Goal: Information Seeking & Learning: Find specific fact

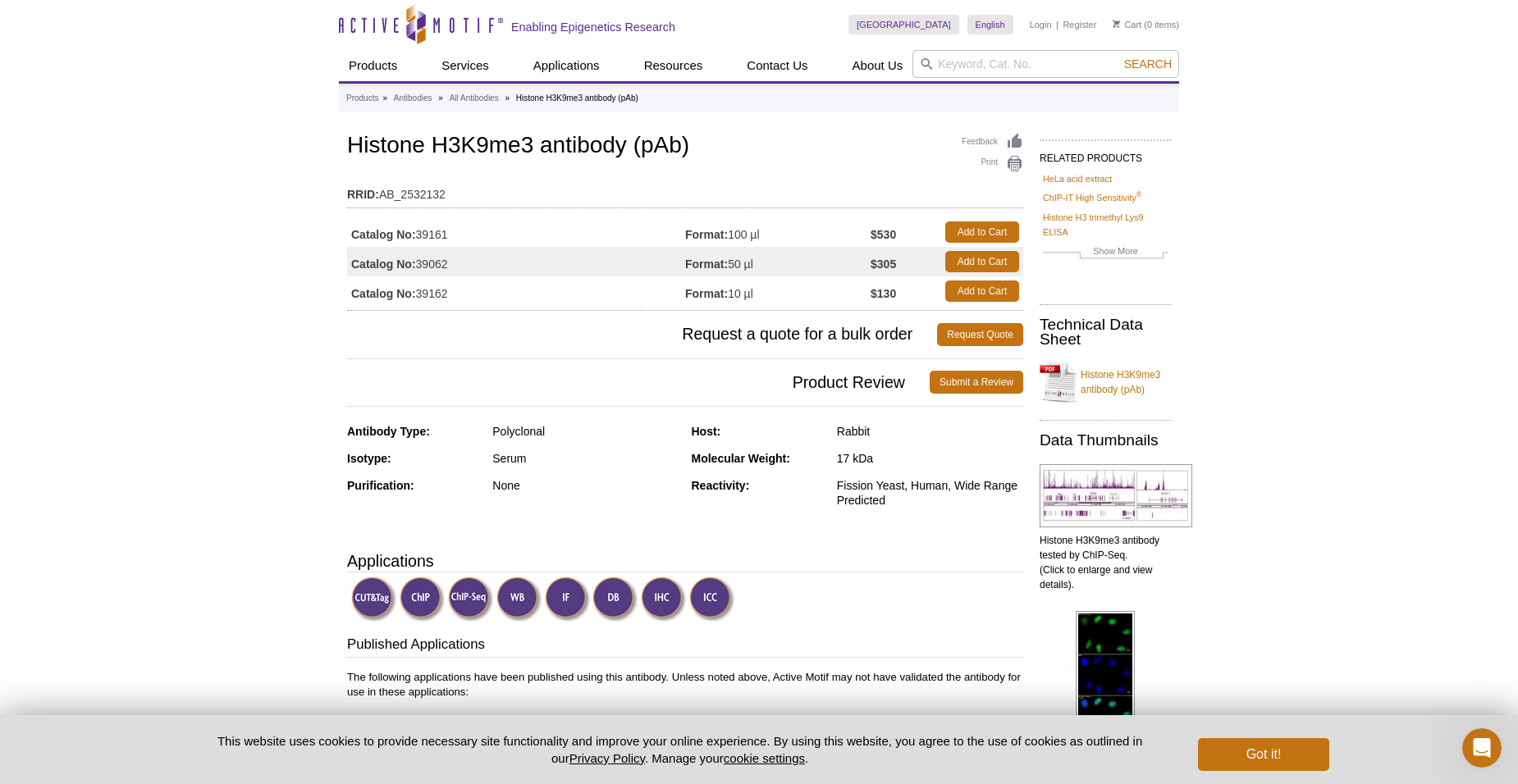
click at [423, 224] on td "Catalog No: 39161" at bounding box center [515, 232] width 338 height 30
click at [431, 232] on td "Catalog No: 39161" at bounding box center [515, 232] width 338 height 30
click at [400, 240] on strong "Catalog No:" at bounding box center [384, 234] width 65 height 14
click at [876, 234] on strong "$530" at bounding box center [883, 234] width 25 height 14
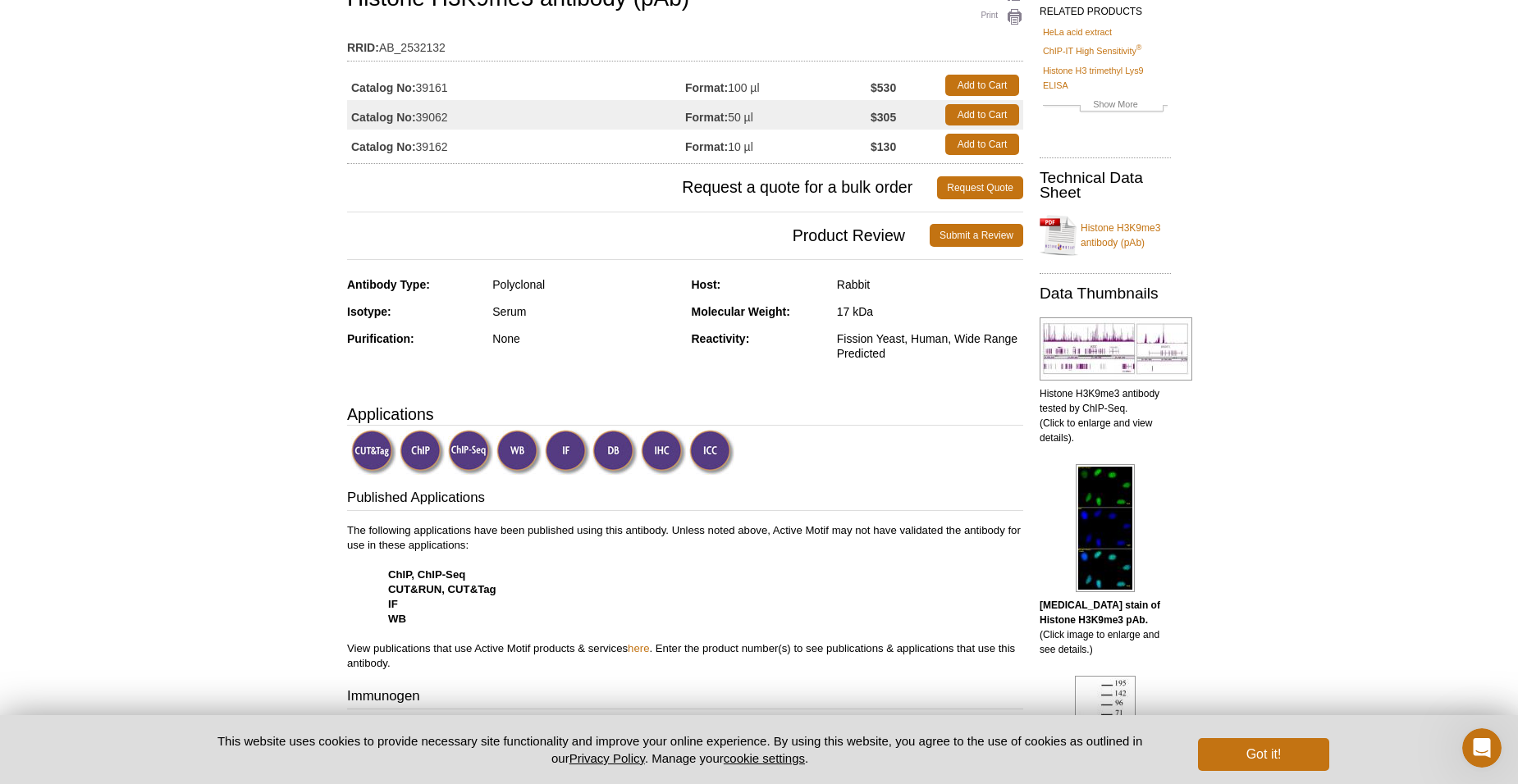
scroll to position [328, 0]
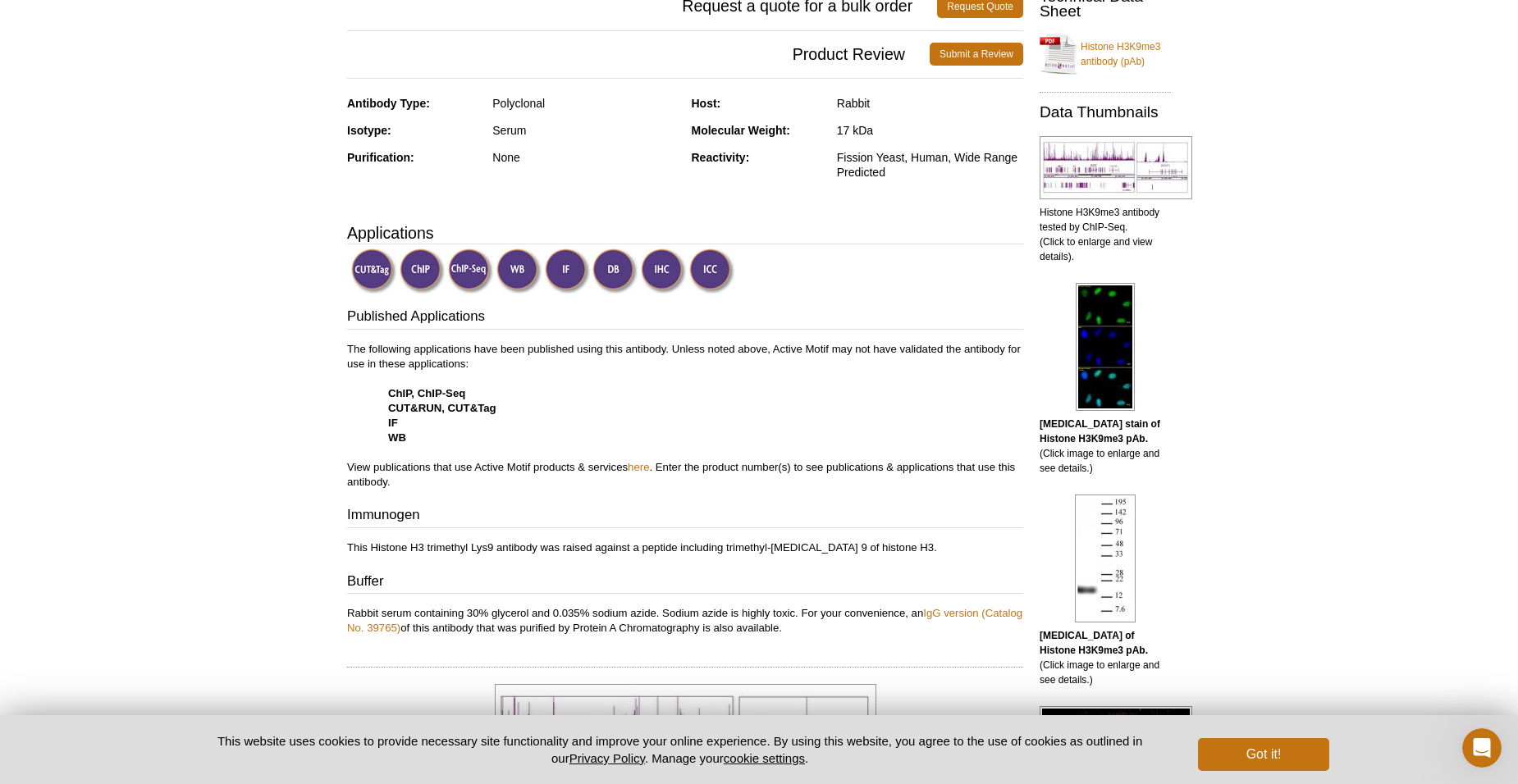
click at [437, 397] on strong "ChIP, ChIP-Seq" at bounding box center [427, 394] width 77 height 13
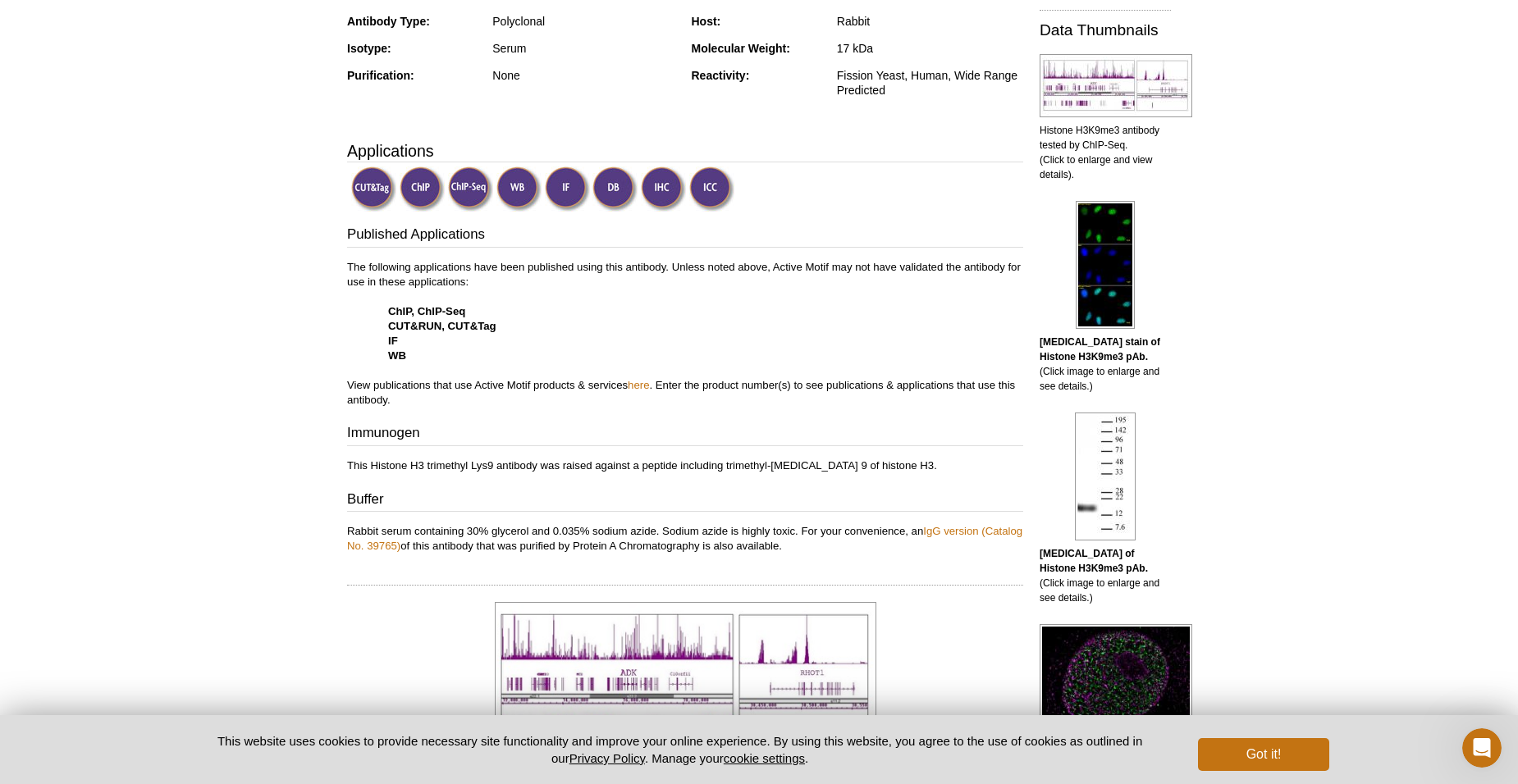
scroll to position [0, 0]
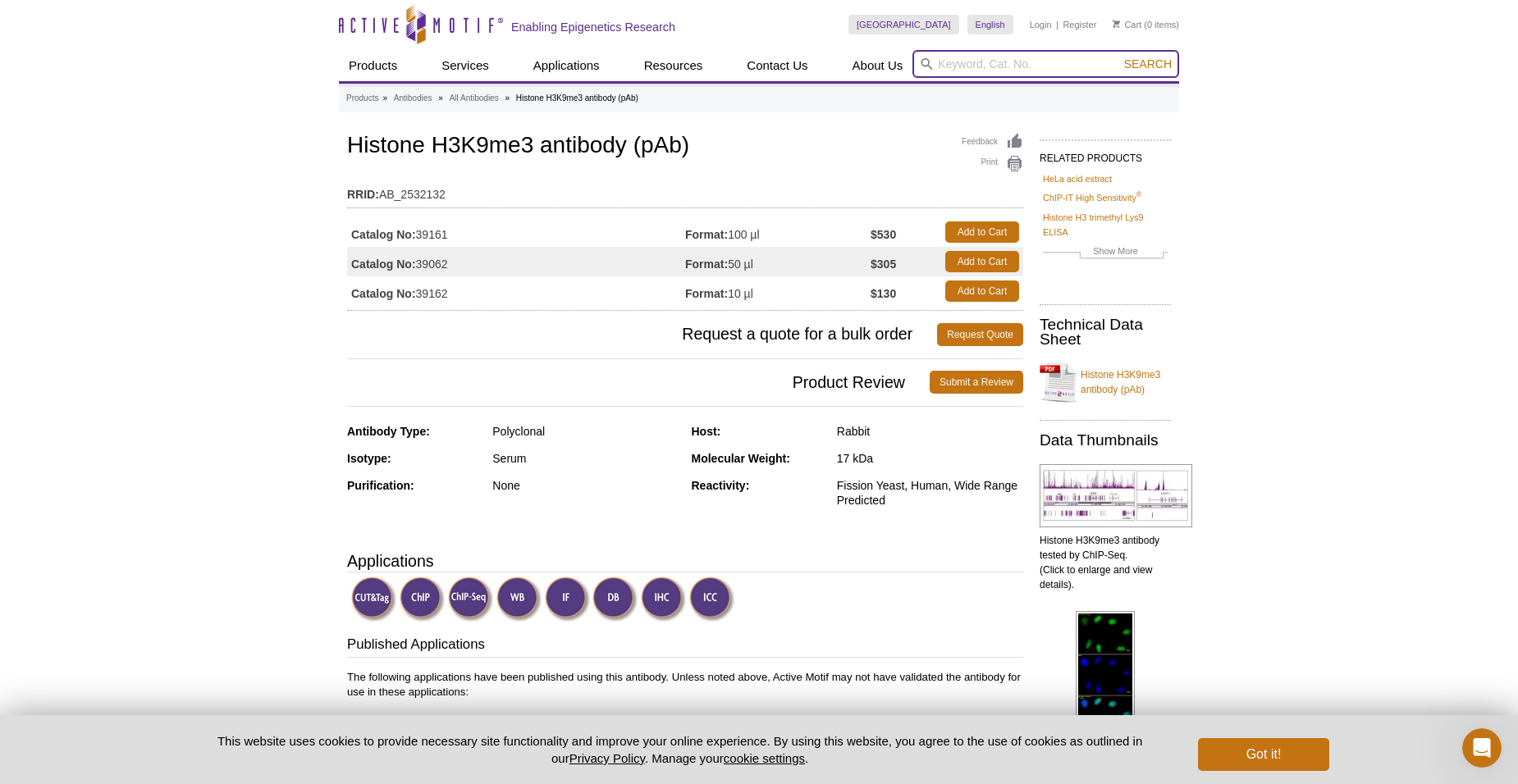
click at [1052, 62] on input "search" at bounding box center [1046, 63] width 266 height 28
type input "H3K4me3"
click at [1119, 57] on button "Search" at bounding box center [1148, 64] width 57 height 14
